Goal: Find specific page/section: Find specific page/section

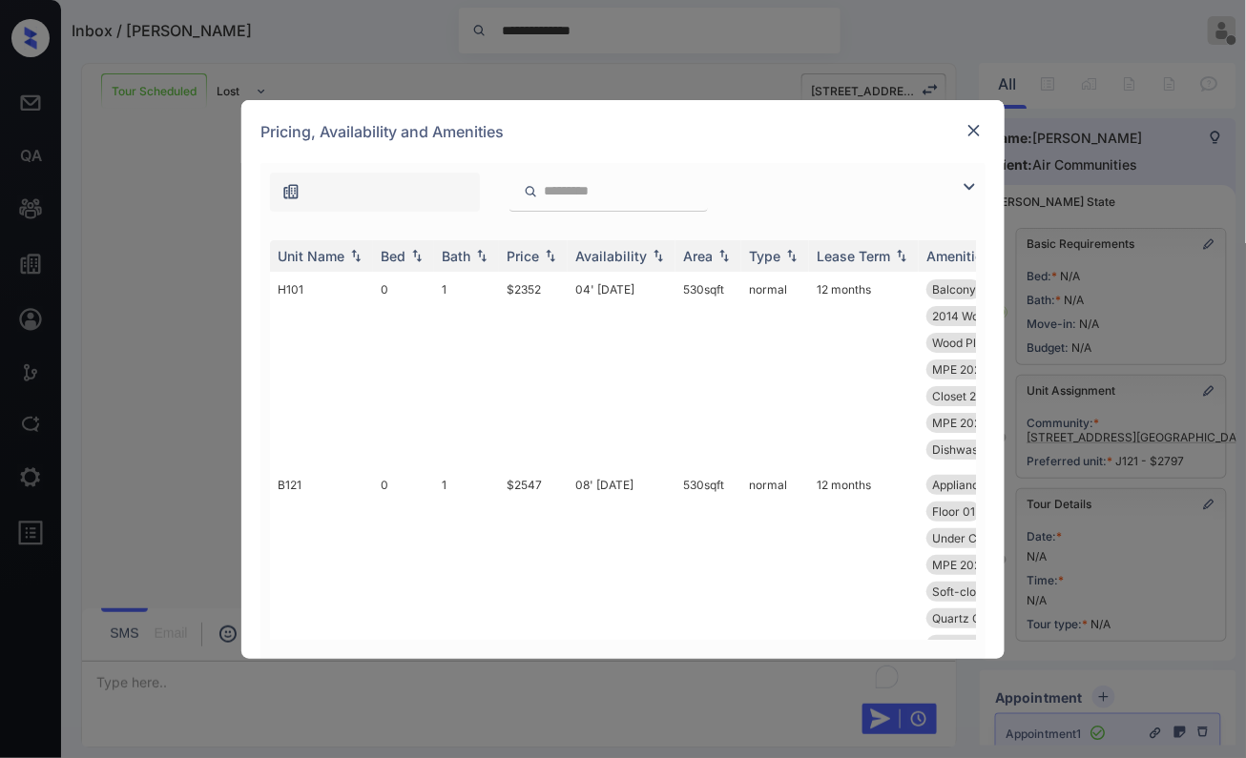
scroll to position [1836, 0]
click at [412, 251] on img at bounding box center [416, 255] width 19 height 13
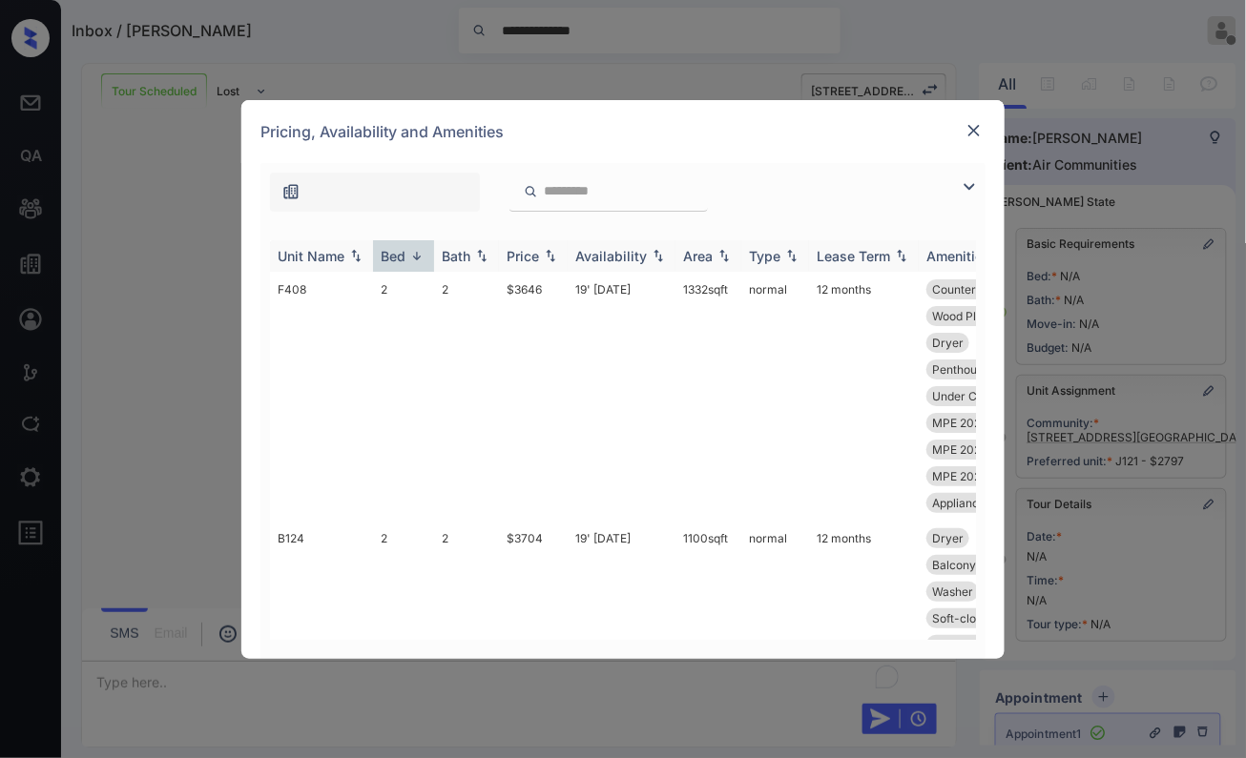
click at [551, 259] on img at bounding box center [550, 255] width 19 height 13
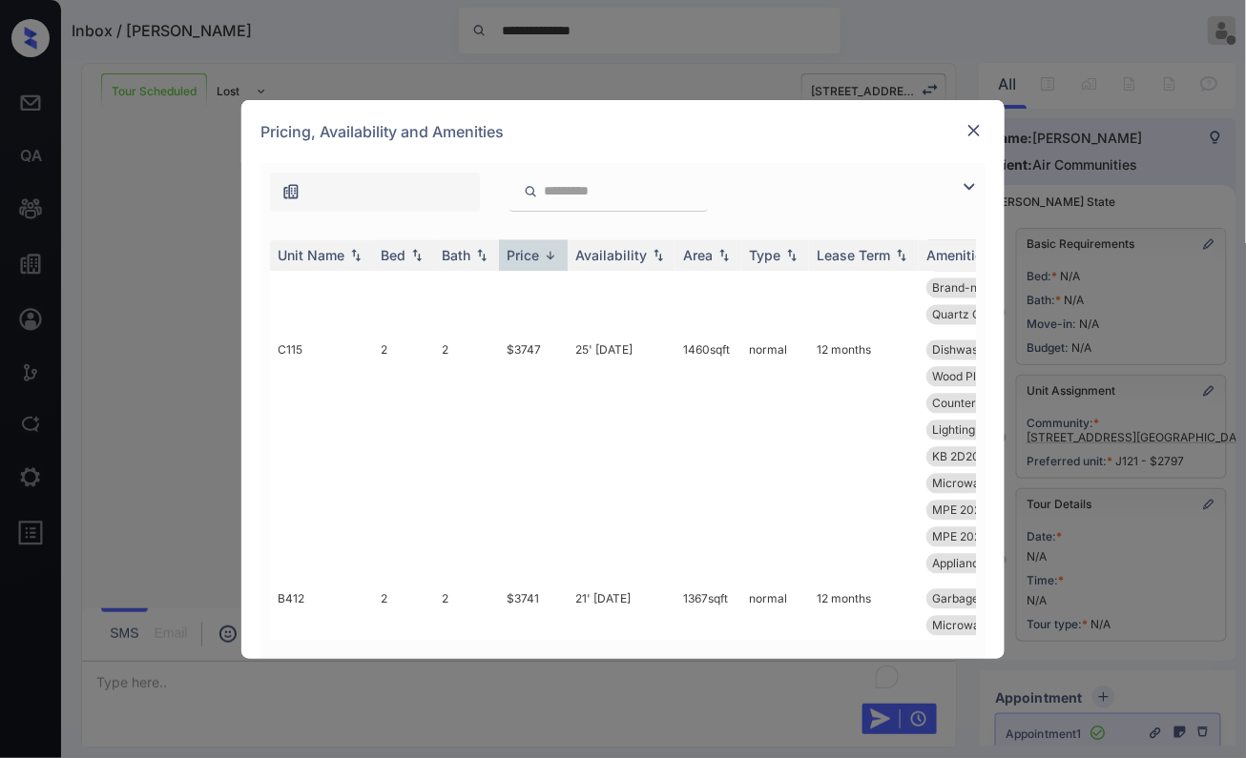
scroll to position [1060, 0]
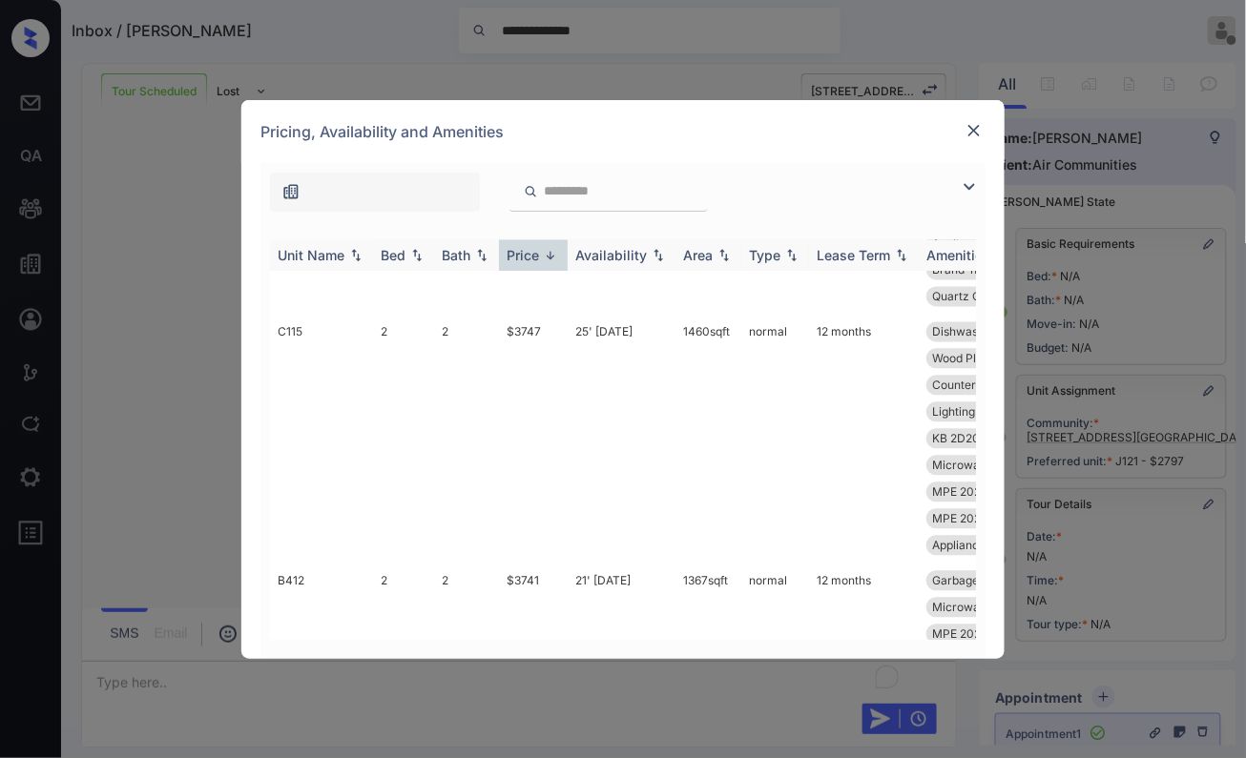
click at [418, 265] on th "Bed" at bounding box center [403, 255] width 61 height 31
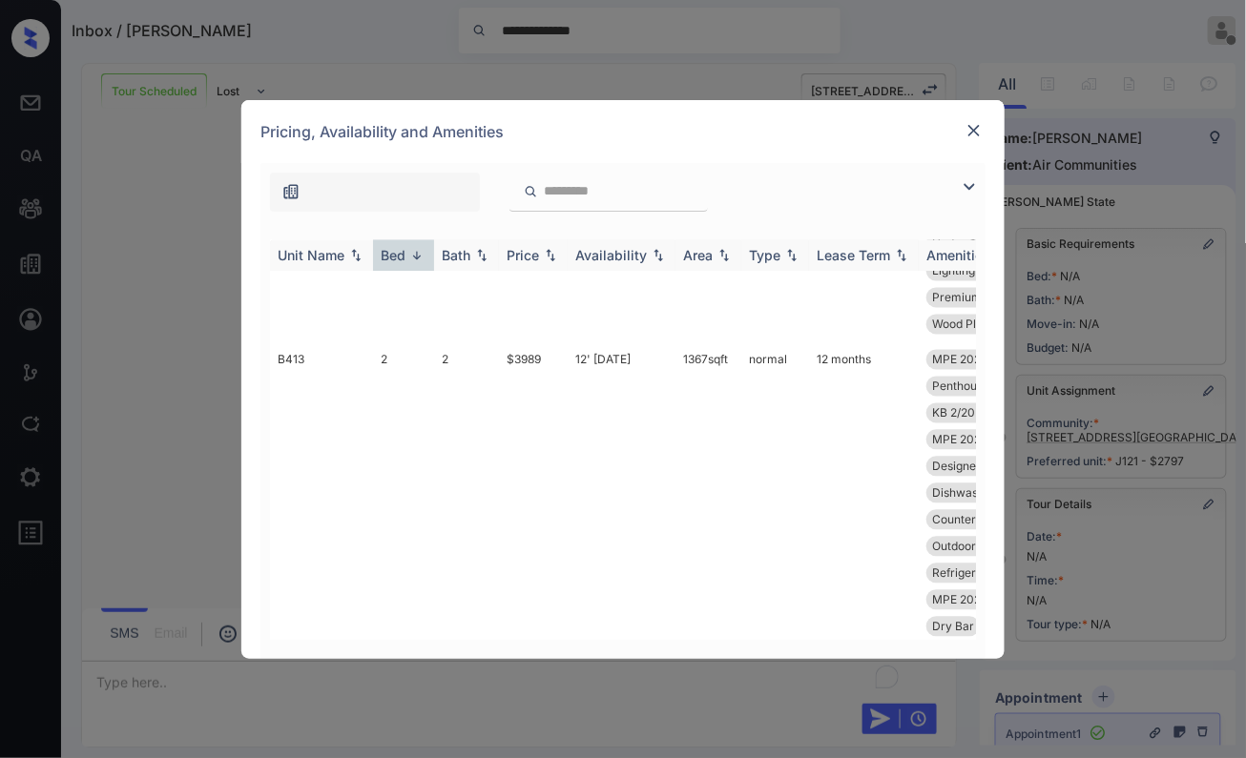
click at [420, 250] on img at bounding box center [416, 256] width 19 height 14
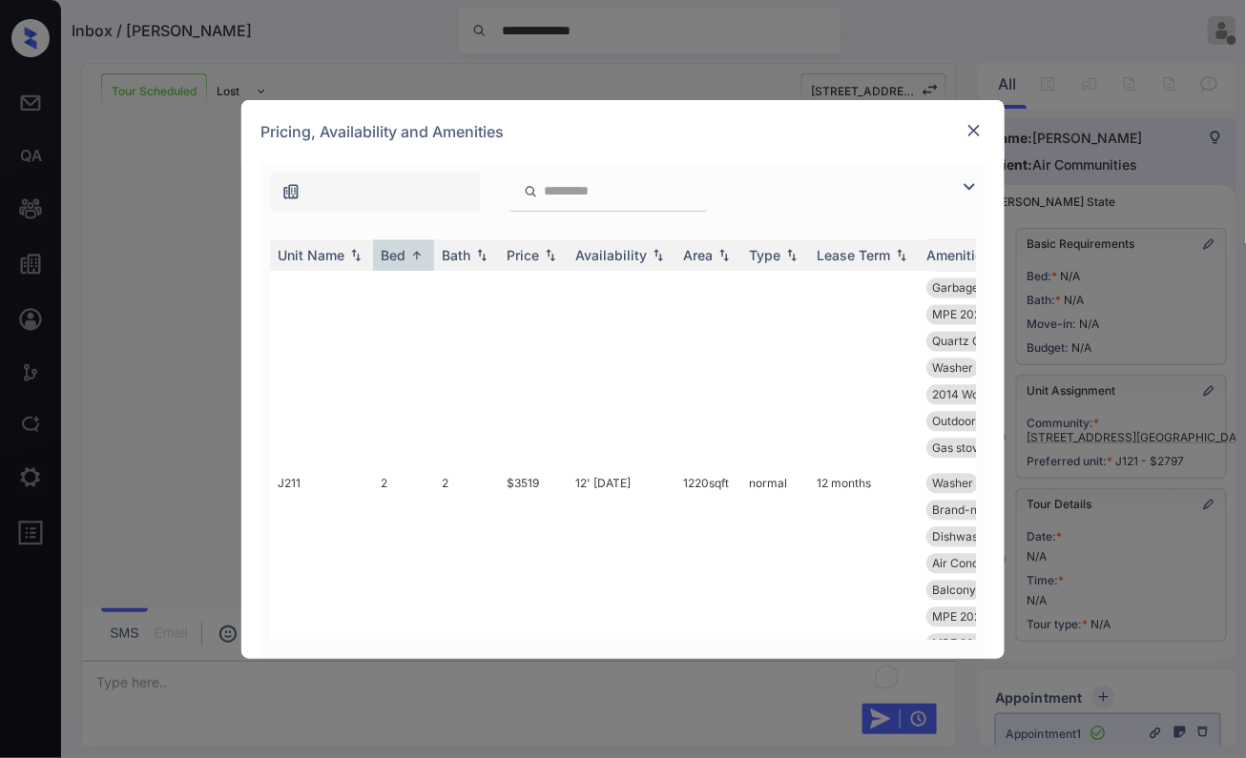
scroll to position [9009, 0]
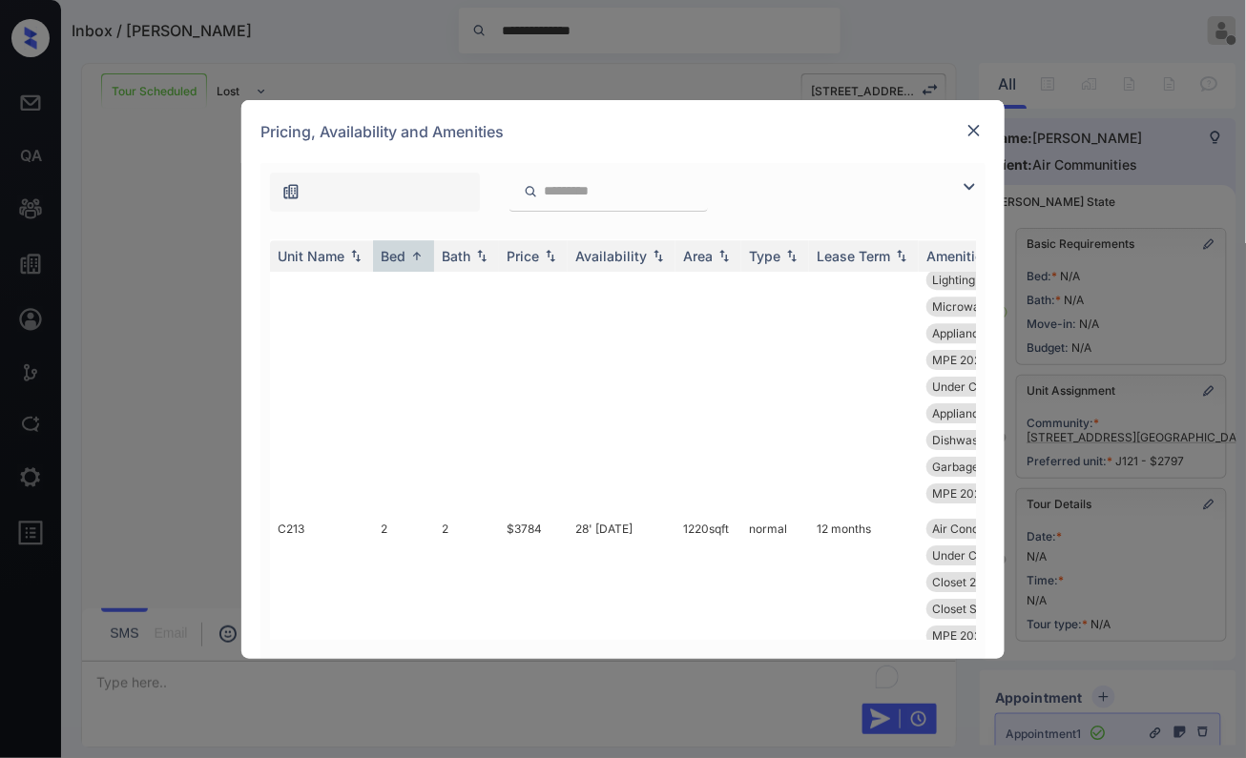
click at [975, 135] on img at bounding box center [973, 130] width 19 height 19
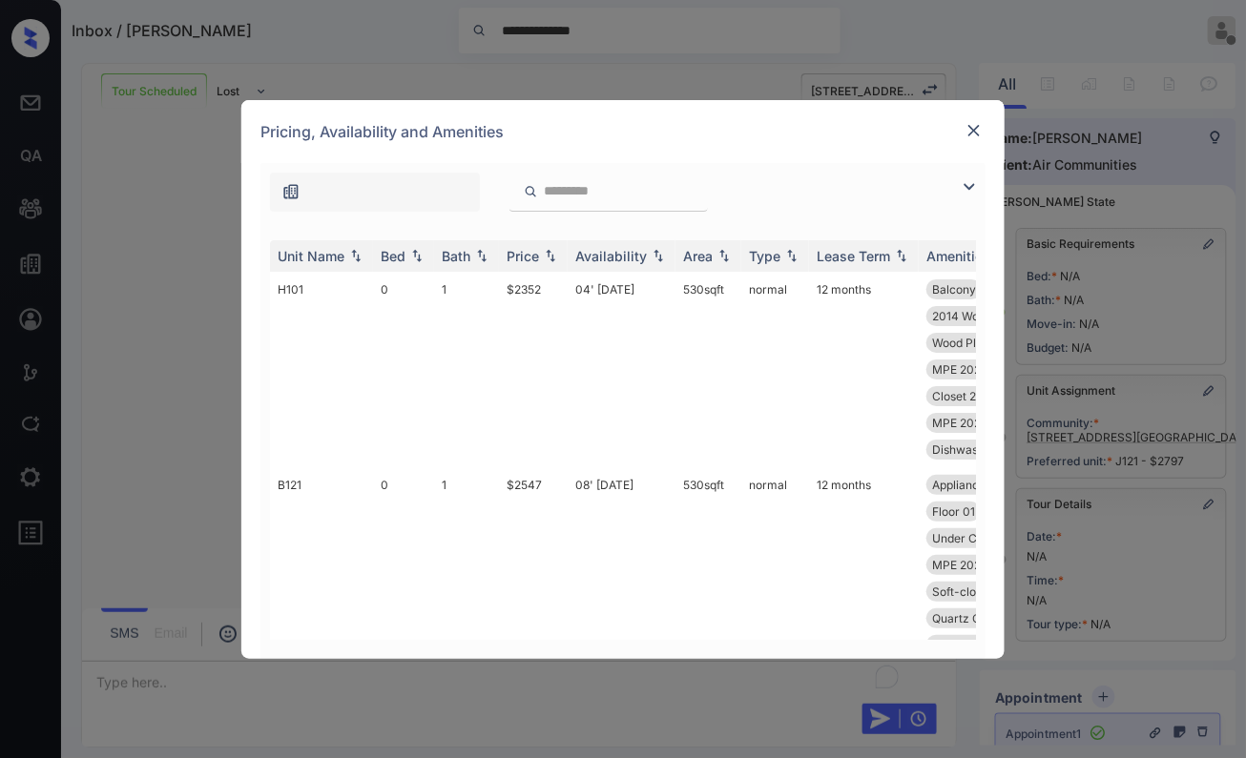
scroll to position [1836, 0]
click at [417, 259] on img at bounding box center [416, 255] width 19 height 13
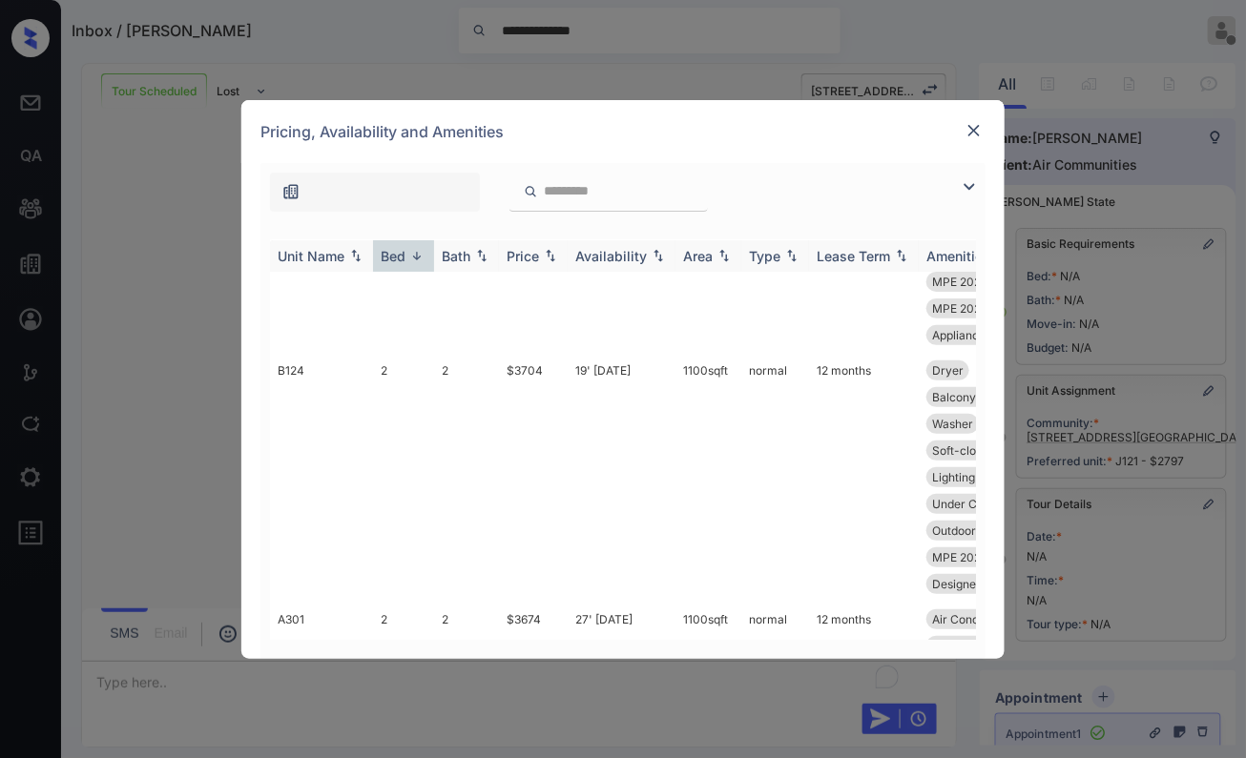
scroll to position [212, 0]
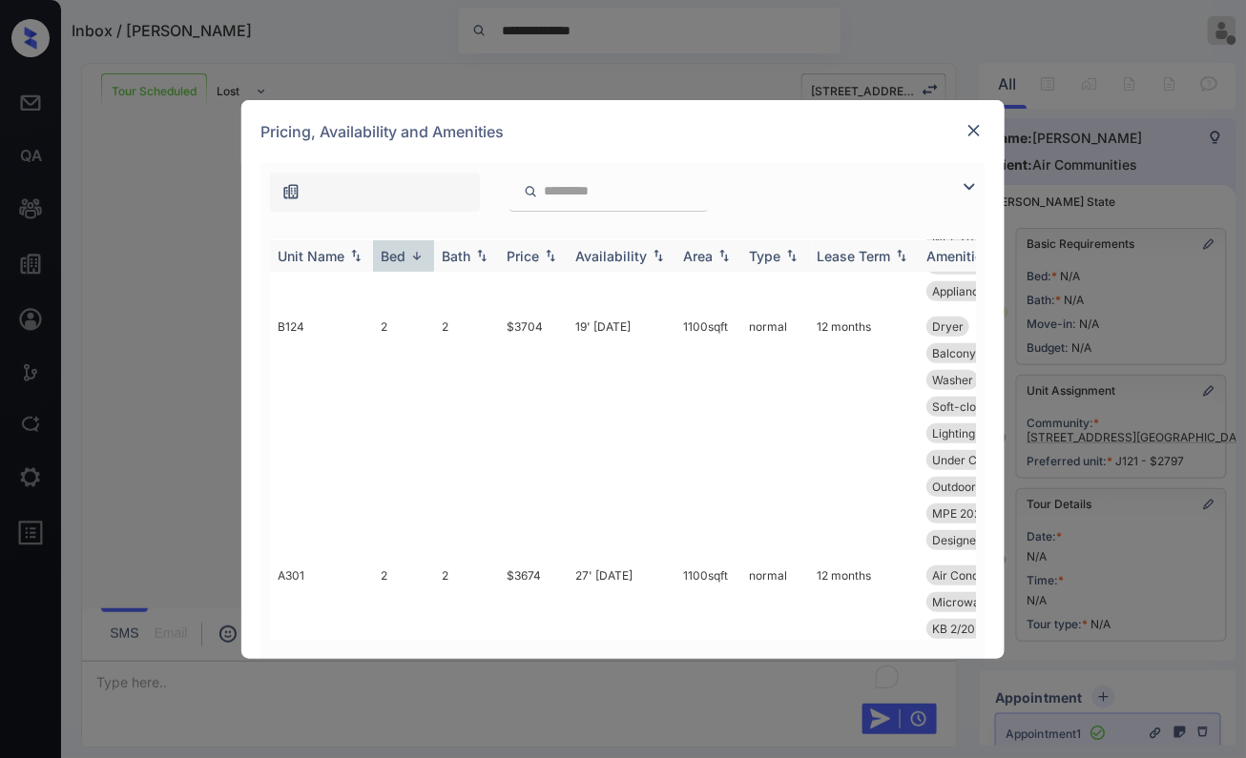
click at [414, 267] on th "Bed" at bounding box center [403, 255] width 61 height 31
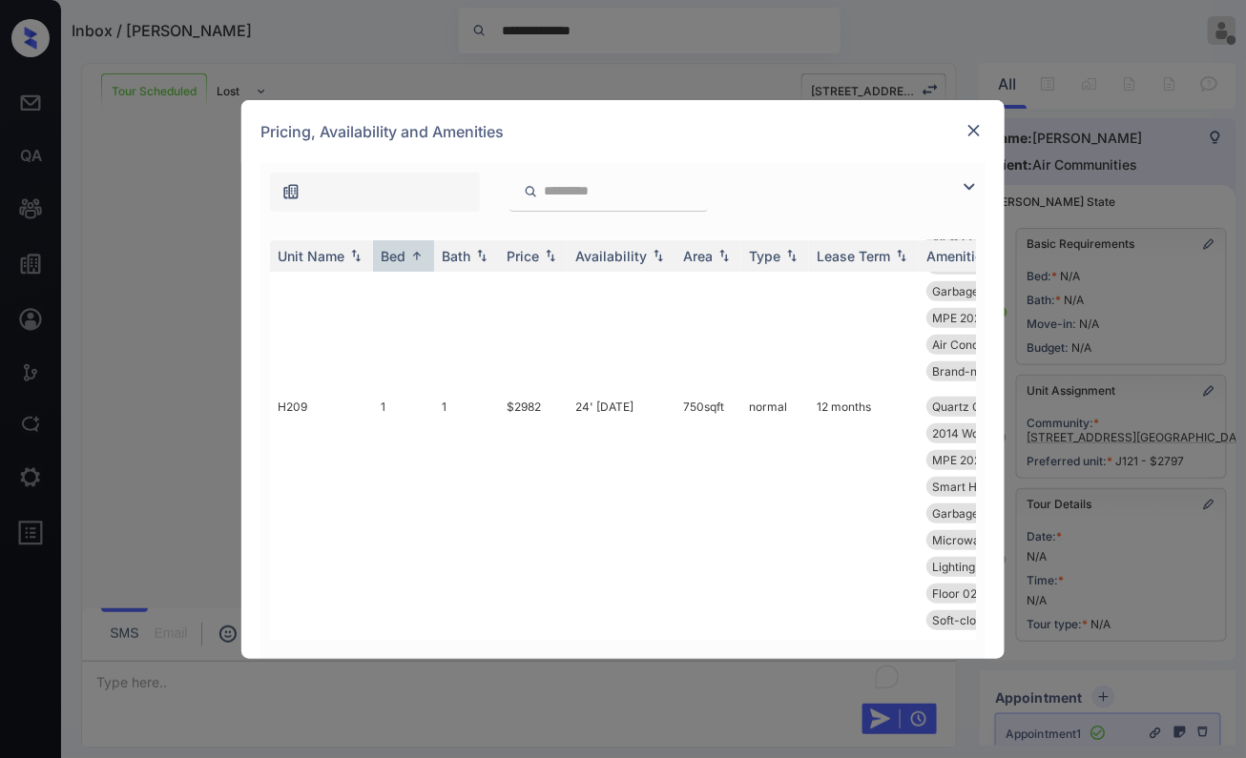
scroll to position [2225, 0]
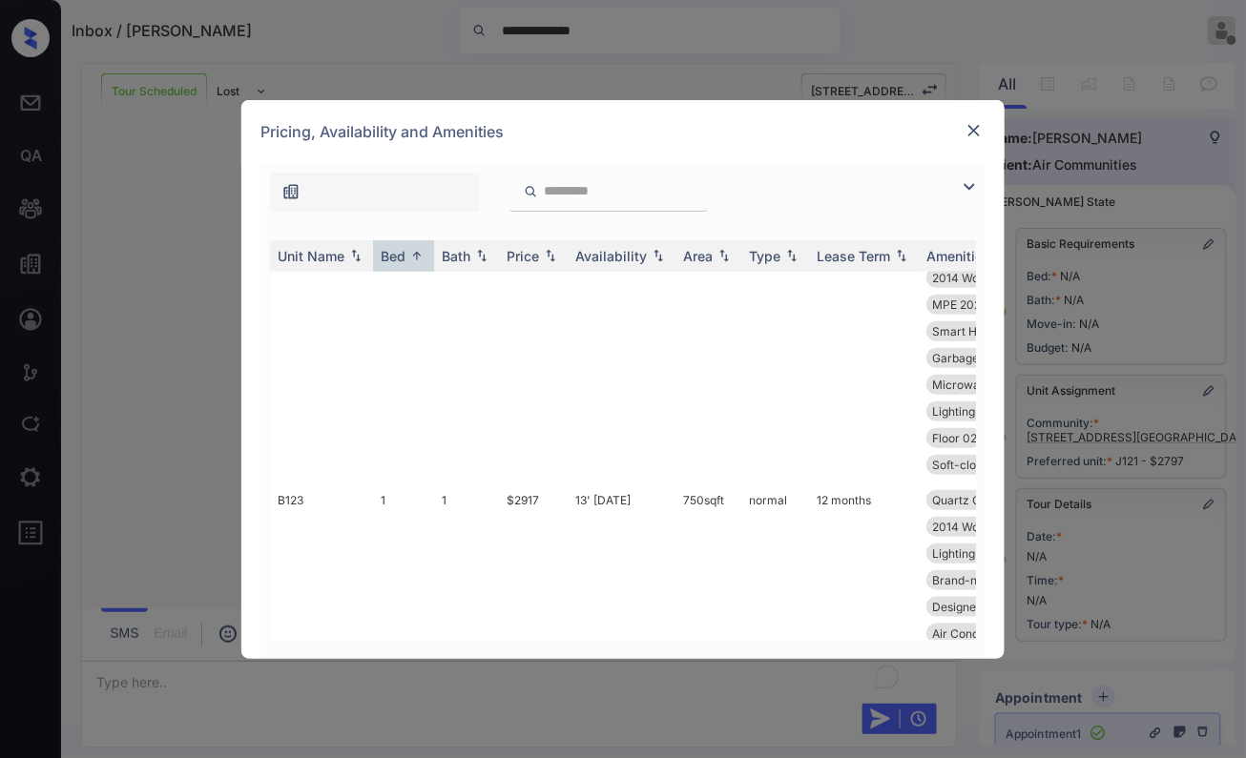
click at [971, 130] on img at bounding box center [973, 130] width 19 height 19
